Goal: Information Seeking & Learning: Learn about a topic

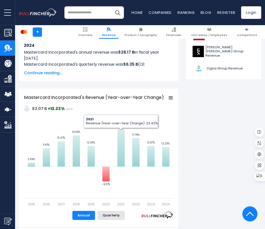
scroll to position [101, 0]
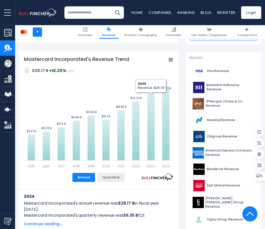
click at [115, 178] on button "Quarterly" at bounding box center [111, 177] width 27 height 9
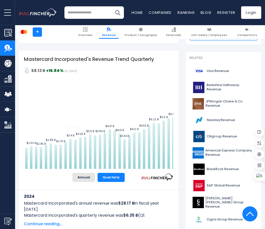
click at [123, 169] on div "Created with Highcharts 12.1.2 Values Chart context menu Mastercard Incorporate…" at bounding box center [98, 112] width 149 height 113
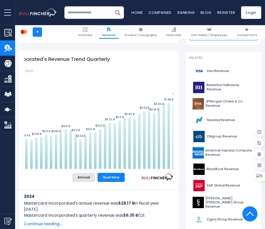
scroll to position [0, 52]
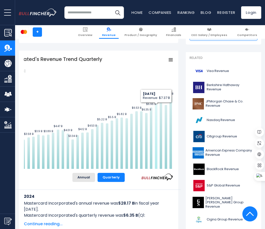
click at [155, 109] on icon "Mastercard Incorporated's Revenue Trend Quarterly" at bounding box center [156, 136] width 3 height 65
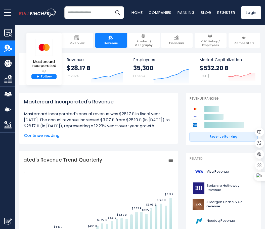
click at [84, 15] on input "search" at bounding box center [94, 12] width 60 height 13
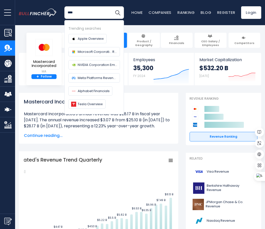
type input "****"
click at [111, 6] on button "Search" at bounding box center [117, 12] width 13 height 13
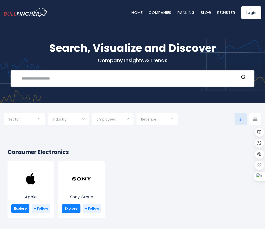
click at [65, 80] on div "Recent searches Trending searches Apple Overview" at bounding box center [133, 78] width 244 height 17
click at [65, 80] on input "text" at bounding box center [128, 78] width 221 height 9
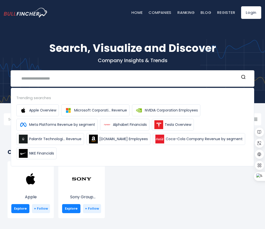
click at [65, 80] on input "text" at bounding box center [128, 78] width 221 height 9
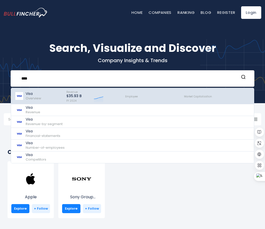
type input "****"
click at [43, 100] on div "Visa Overview" at bounding box center [38, 95] width 47 height 13
click at [33, 95] on p "Visa" at bounding box center [34, 93] width 16 height 4
click at [26, 96] on span "Overview" at bounding box center [34, 98] width 16 height 5
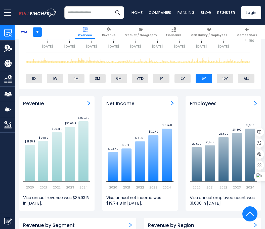
scroll to position [302, 0]
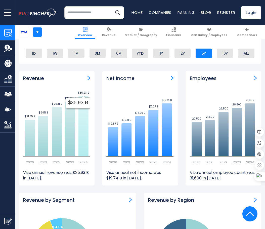
click at [83, 132] on icon at bounding box center [83, 126] width 10 height 60
click at [89, 77] on img "Revenue" at bounding box center [88, 78] width 3 height 5
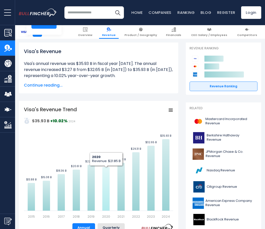
scroll to position [126, 0]
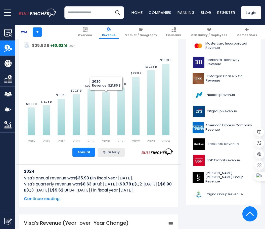
click at [112, 154] on button "Quarterly" at bounding box center [111, 152] width 27 height 9
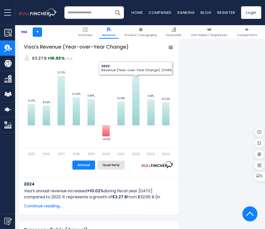
scroll to position [377, 0]
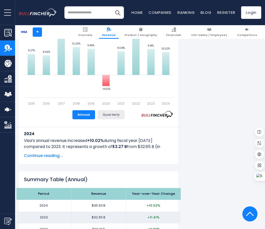
click at [108, 116] on button "Quarterly" at bounding box center [111, 114] width 27 height 9
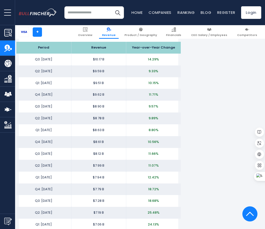
scroll to position [631, 0]
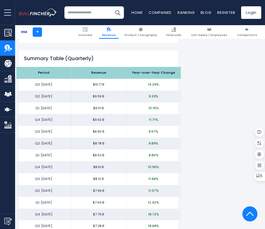
click at [106, 102] on td "$9.59 B" at bounding box center [98, 96] width 55 height 12
click at [104, 114] on td "$9.51 B" at bounding box center [98, 108] width 55 height 12
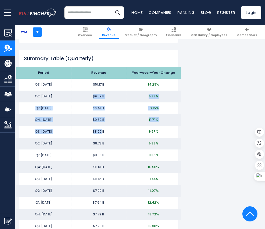
drag, startPoint x: 103, startPoint y: 140, endPoint x: 91, endPoint y: 107, distance: 35.2
click at [91, 102] on td "$9.59 B" at bounding box center [98, 96] width 55 height 12
drag, startPoint x: 91, startPoint y: 102, endPoint x: 109, endPoint y: 139, distance: 41.4
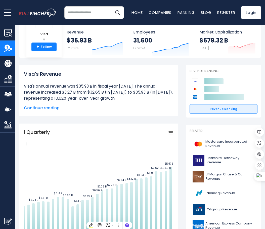
scroll to position [0, 0]
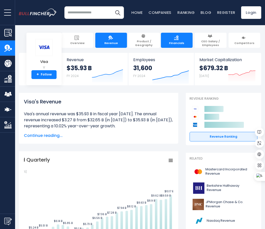
click at [171, 41] on span "Financials" at bounding box center [176, 43] width 15 height 4
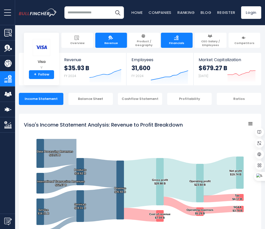
click at [115, 43] on span "Revenue" at bounding box center [111, 43] width 14 height 4
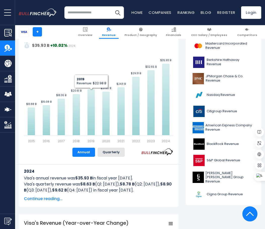
scroll to position [101, 0]
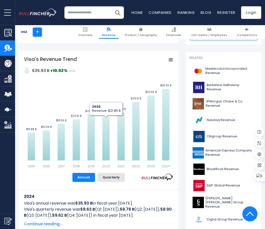
click at [170, 60] on icon "Visa's Revenue Trend" at bounding box center [171, 60] width 4 height 3
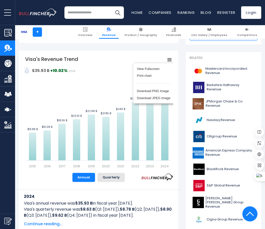
click at [170, 59] on div "View Fullscreen Print chart Download PNG Image Download JPEG Image" at bounding box center [153, 83] width 55 height 54
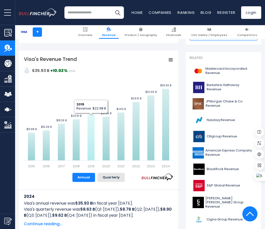
scroll to position [126, 0]
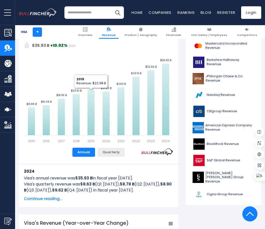
click at [103, 154] on button "Quarterly" at bounding box center [111, 152] width 27 height 9
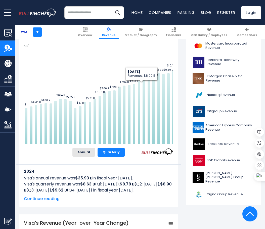
scroll to position [0, 52]
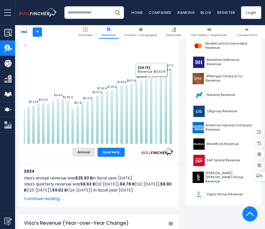
drag, startPoint x: 116, startPoint y: 144, endPoint x: 163, endPoint y: 141, distance: 47.3
click at [163, 141] on icon "Created with Highcharts 12.1.2 Values Chart context menu Visa's Revenue Trend Q…" at bounding box center [72, 86] width 201 height 113
click at [161, 101] on icon "Visa's Revenue Trend Quarterly" at bounding box center [161, 109] width 3 height 70
click at [157, 100] on icon "Visa's Revenue Trend Quarterly" at bounding box center [156, 108] width 3 height 70
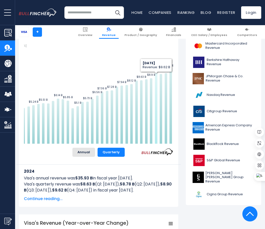
click at [157, 100] on icon "Visa's Revenue Trend Quarterly" at bounding box center [156, 108] width 3 height 70
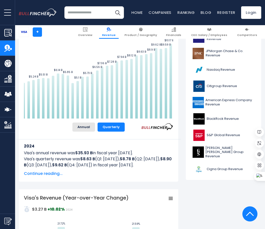
click at [56, 176] on span "Continue reading..." at bounding box center [98, 173] width 149 height 6
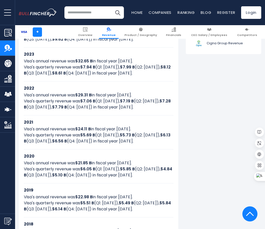
scroll to position [0, 0]
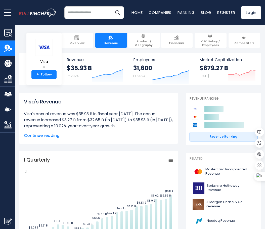
click at [89, 15] on input "search" at bounding box center [94, 12] width 60 height 13
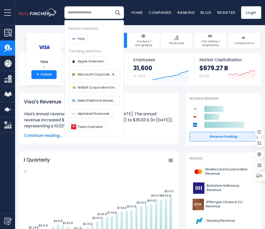
click at [157, 96] on div "Visa's Revenue Visa's annual revenue was $35.93 B in fiscal year 2024. The annu…" at bounding box center [98, 118] width 159 height 51
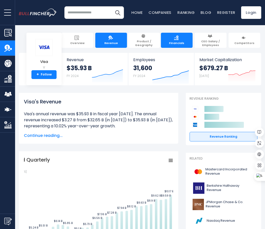
click at [175, 39] on img at bounding box center [176, 37] width 5 height 5
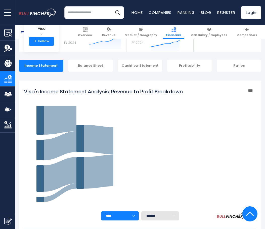
scroll to position [272, 0]
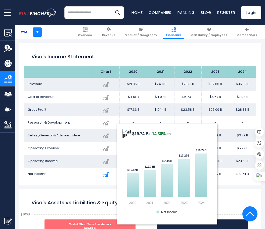
click at [108, 174] on img at bounding box center [106, 174] width 6 height 6
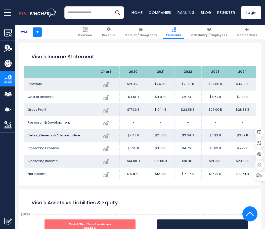
click at [241, 173] on td "$19.74 B" at bounding box center [242, 173] width 27 height 13
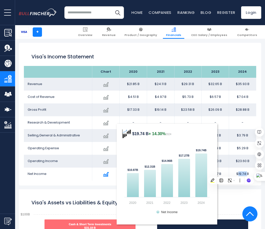
click at [107, 174] on img at bounding box center [106, 174] width 6 height 6
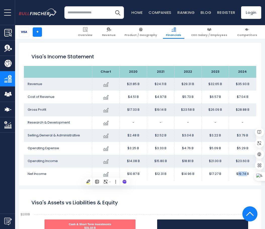
click at [119, 60] on h1 "Visa's Income Statement" at bounding box center [139, 57] width 217 height 8
